Goal: Information Seeking & Learning: Learn about a topic

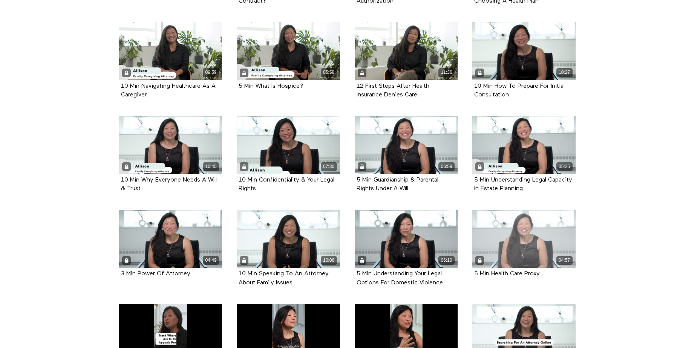
scroll to position [264, 0]
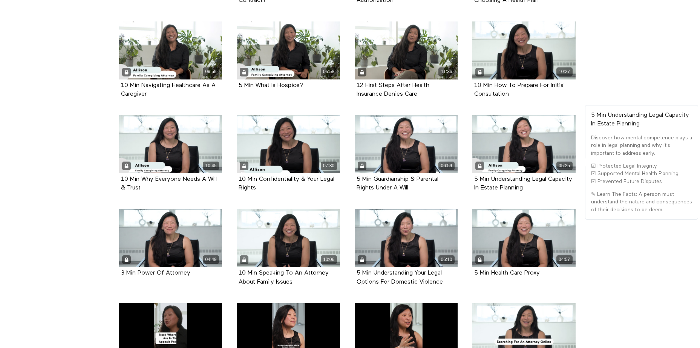
click at [521, 184] on div "5 Min Understanding Legal Capacity In Estate Planning" at bounding box center [523, 183] width 99 height 17
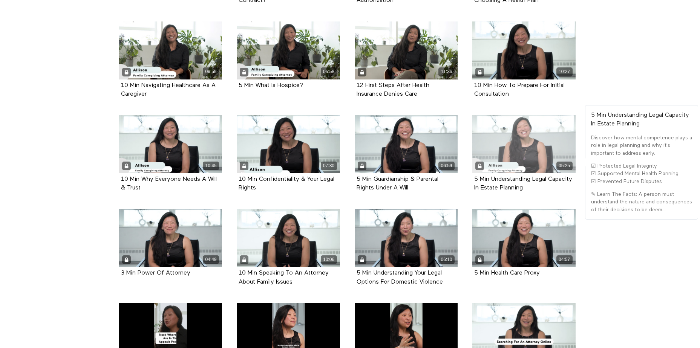
click at [515, 155] on div "05:25" at bounding box center [523, 144] width 103 height 58
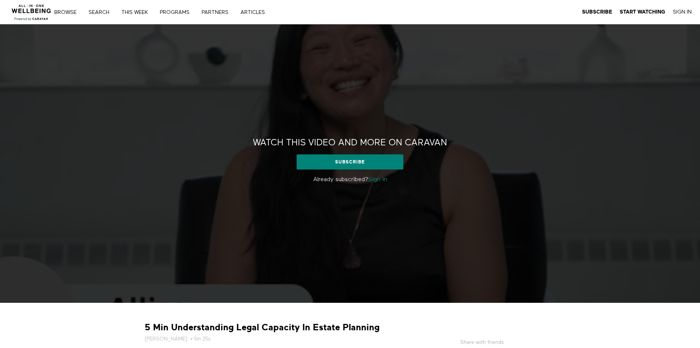
click at [376, 180] on link "Sign in" at bounding box center [377, 180] width 19 height 6
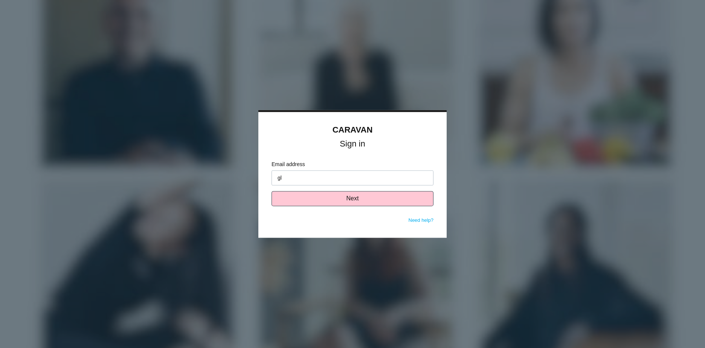
type input "[PERSON_NAME][EMAIL_ADDRESS][PERSON_NAME][DOMAIN_NAME]"
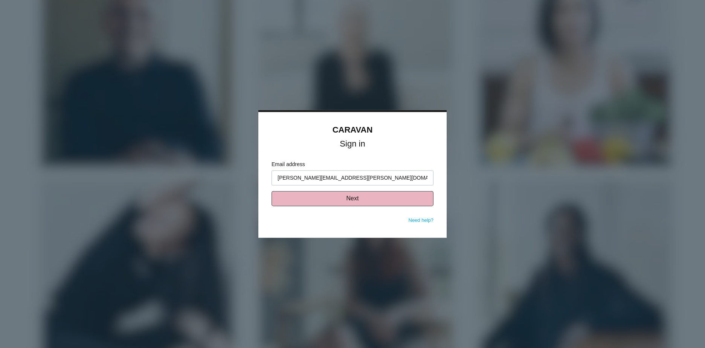
click at [355, 199] on button "Next" at bounding box center [353, 198] width 162 height 15
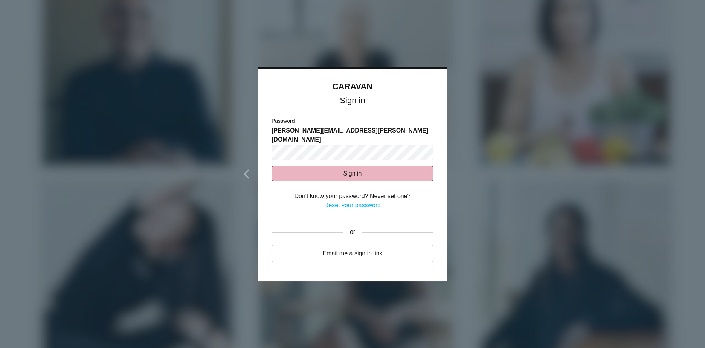
click at [376, 166] on button "Sign in" at bounding box center [353, 173] width 162 height 15
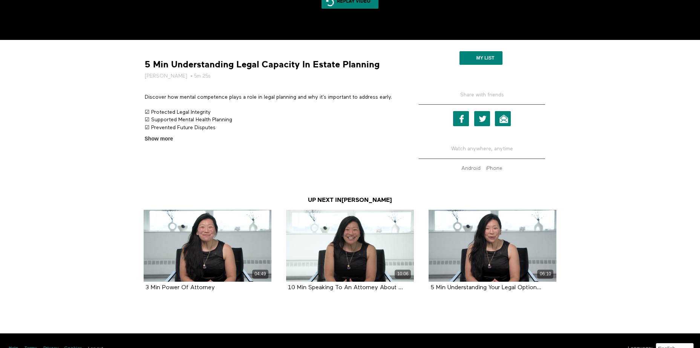
scroll to position [264, 0]
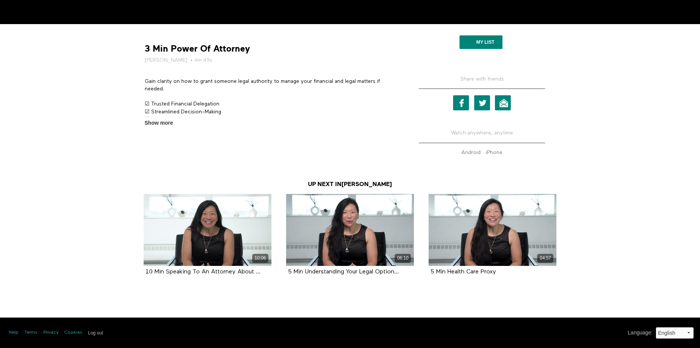
scroll to position [241, 0]
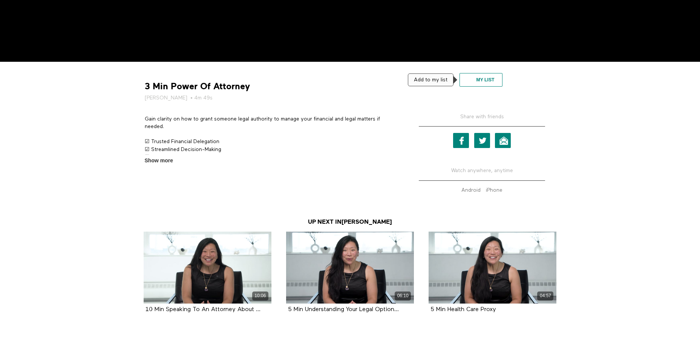
click at [484, 81] on button "My list" at bounding box center [480, 80] width 43 height 14
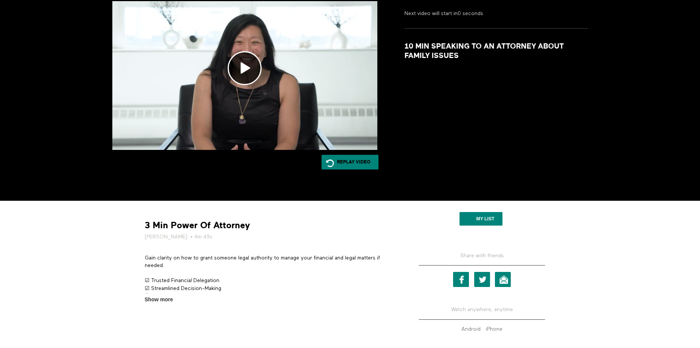
scroll to position [56, 0]
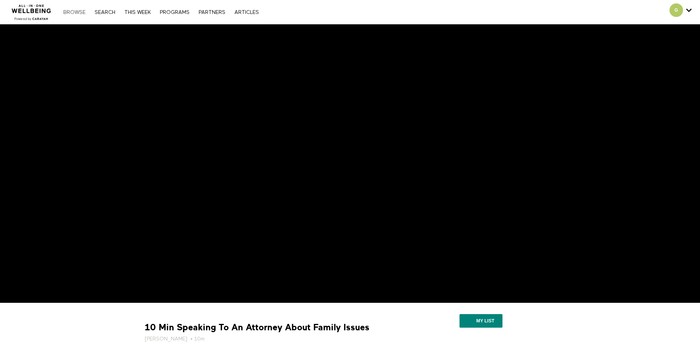
click at [77, 11] on link "Browse" at bounding box center [75, 12] width 30 height 5
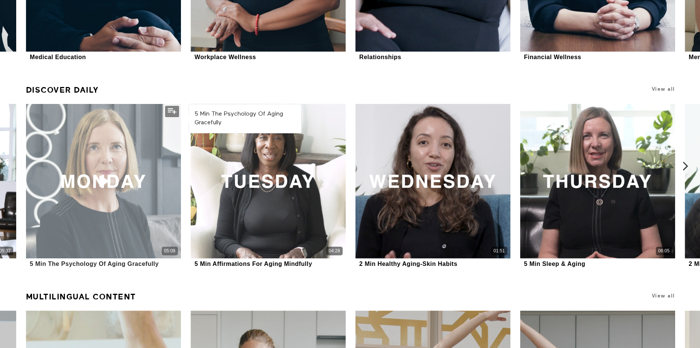
scroll to position [777, 0]
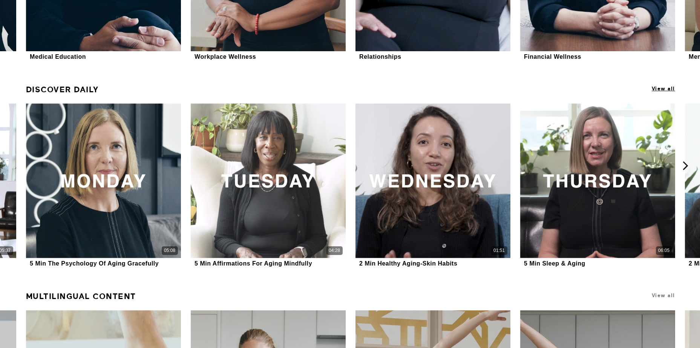
click at [669, 88] on span "View all" at bounding box center [662, 89] width 23 height 6
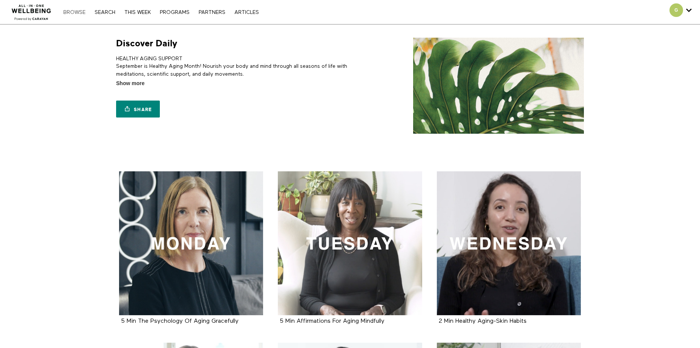
click at [72, 13] on link "Browse" at bounding box center [75, 12] width 30 height 5
